Goal: Information Seeking & Learning: Find specific fact

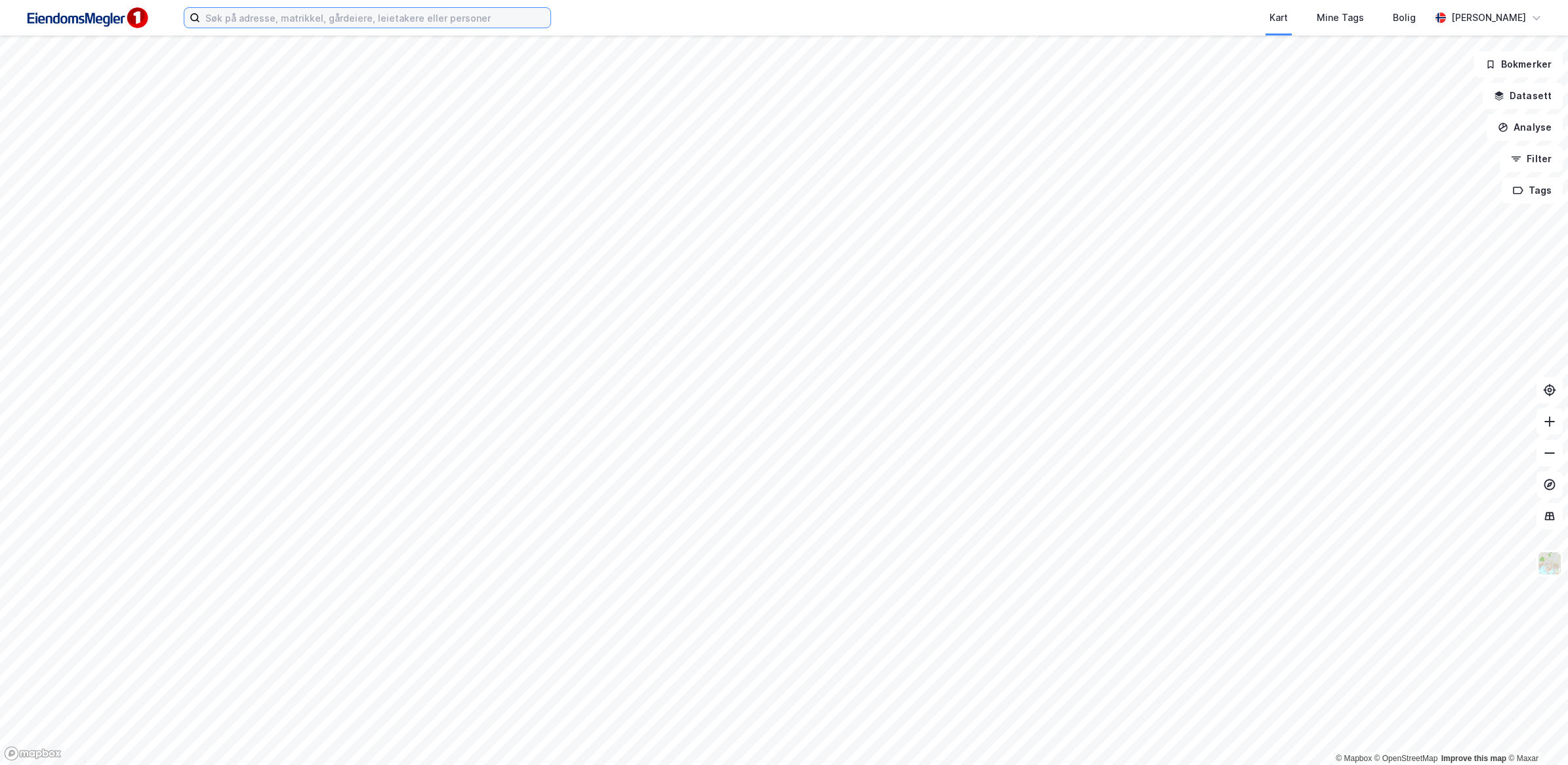
click at [309, 20] on input at bounding box center [375, 18] width 350 height 20
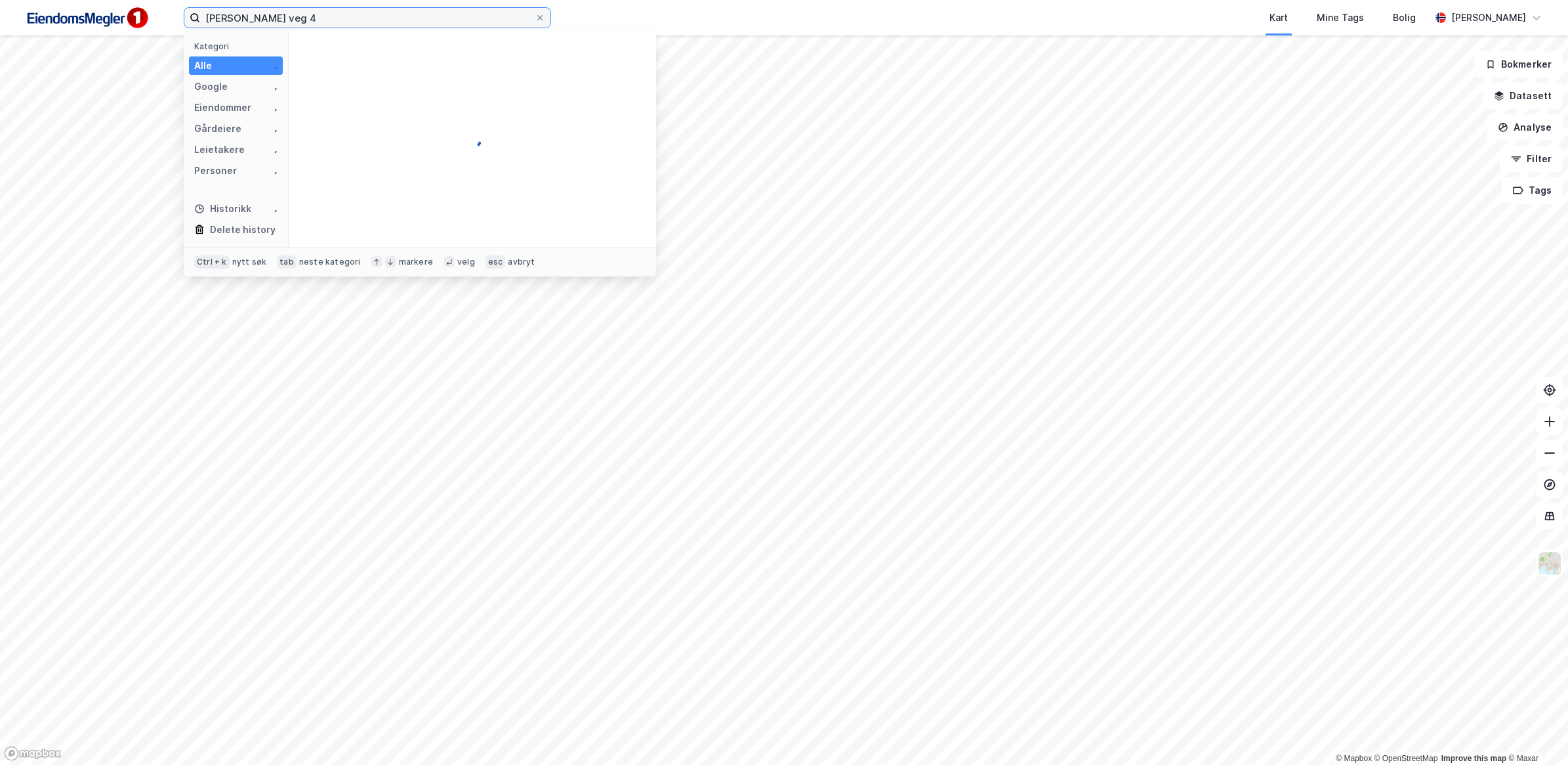
type input "[PERSON_NAME] veg 4"
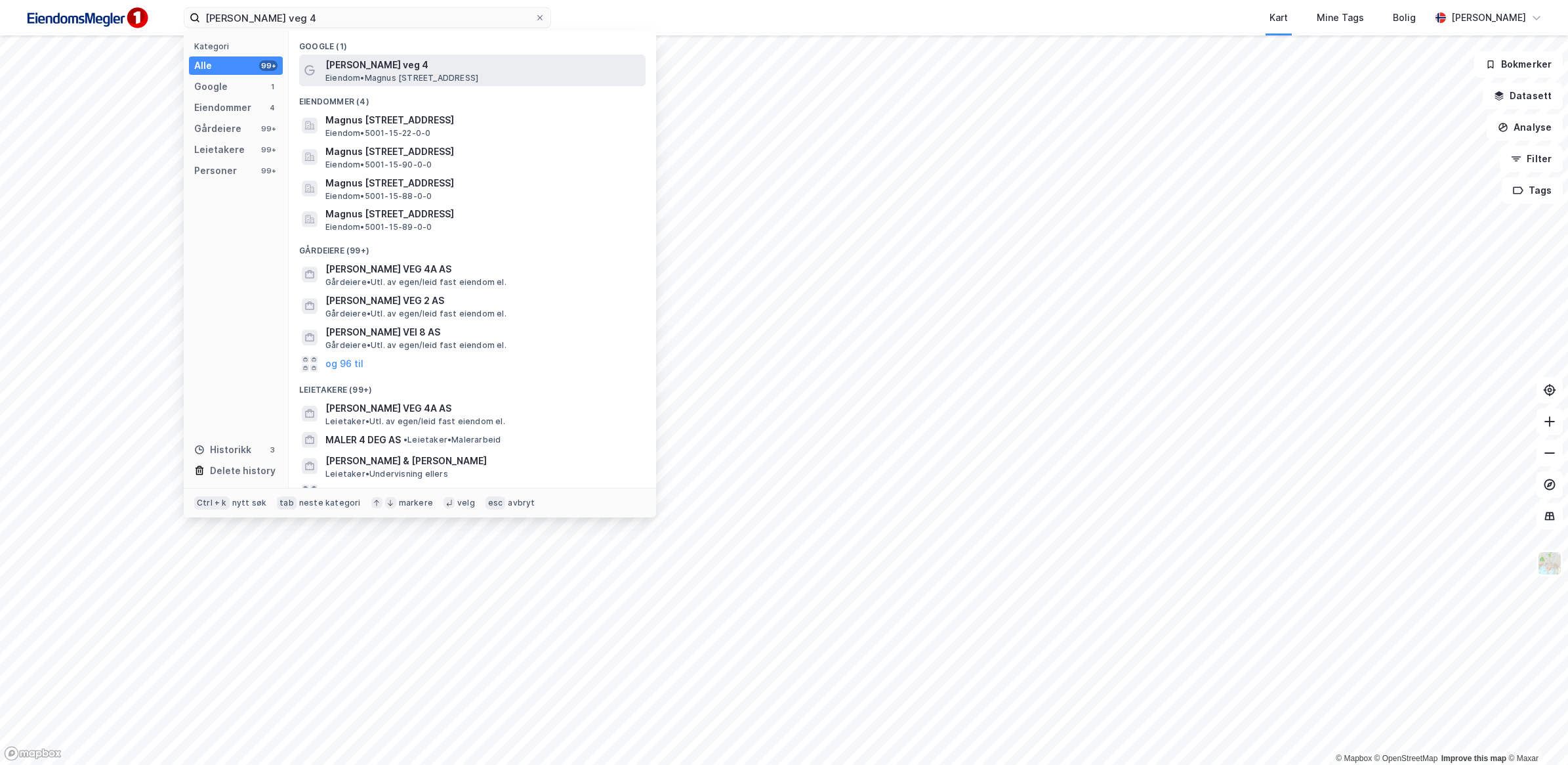
click at [478, 80] on span "Eiendom • [STREET_ADDRESS]" at bounding box center [402, 77] width 153 height 10
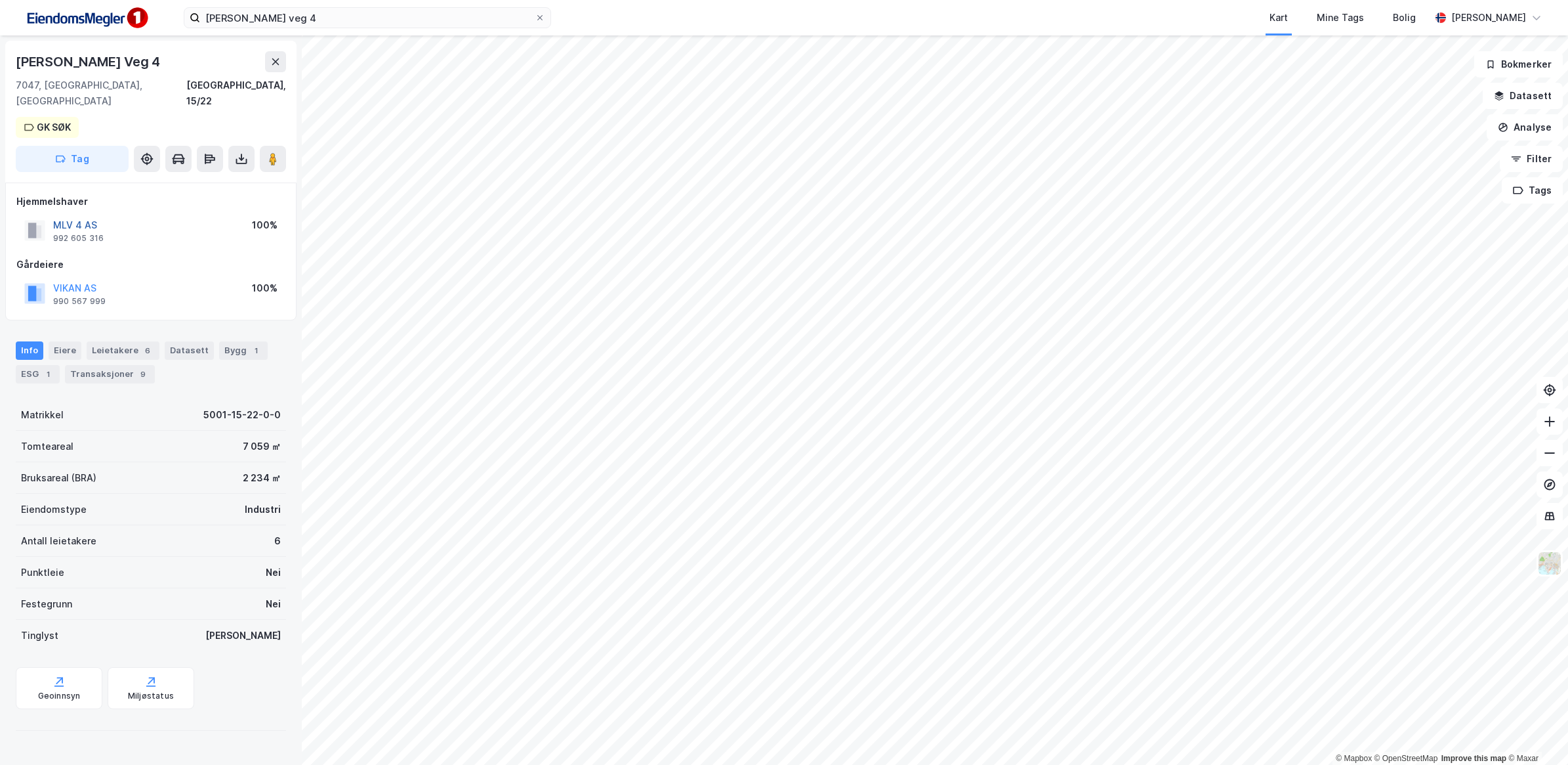
click at [0, 0] on button "MLV 4 AS" at bounding box center [0, 0] width 0 height 0
